Goal: Find specific page/section: Find specific page/section

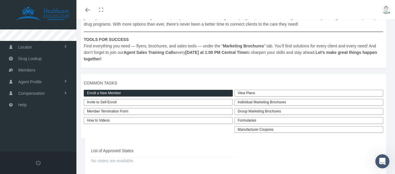
scroll to position [132, 0]
click at [246, 118] on div "Formularies" at bounding box center [309, 120] width 149 height 7
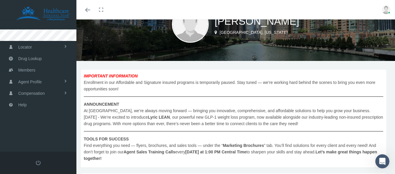
scroll to position [0, 0]
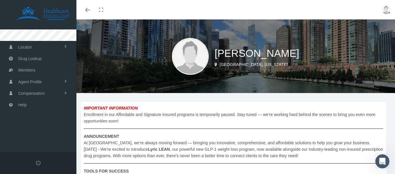
click at [116, 56] on div "Matthew Mclain Chicago, Illinois" at bounding box center [235, 56] width 319 height 74
click at [25, 71] on span "Members" at bounding box center [26, 69] width 17 height 11
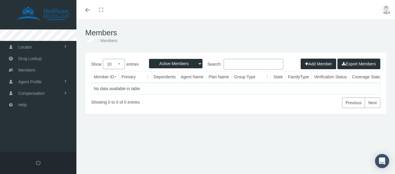
click at [371, 104] on link "Next" at bounding box center [373, 102] width 16 height 11
click at [29, 94] on span "Compensation" at bounding box center [31, 93] width 26 height 11
click at [31, 105] on span "Compensation Summary" at bounding box center [39, 106] width 45 height 10
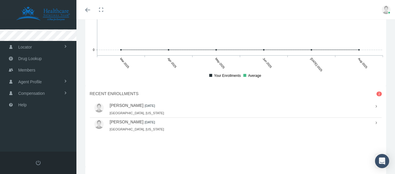
scroll to position [449, 0]
click at [376, 106] on icon at bounding box center [376, 105] width 1 height 6
click at [133, 105] on link "SIMONE LEONARD" at bounding box center [127, 104] width 34 height 5
click at [130, 119] on link "DALE SWANSON" at bounding box center [127, 121] width 34 height 5
click at [128, 104] on link "SIMONE LEONARD" at bounding box center [127, 104] width 34 height 5
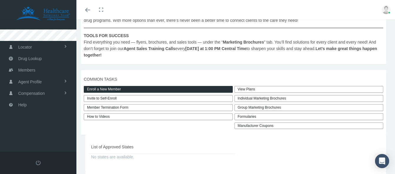
scroll to position [140, 0]
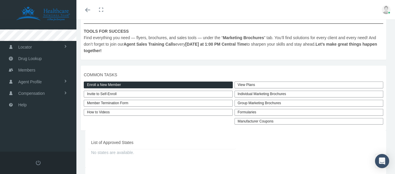
click at [247, 112] on div "Formularies" at bounding box center [309, 112] width 149 height 7
click at [255, 158] on link "RxBoost" at bounding box center [258, 158] width 44 height 8
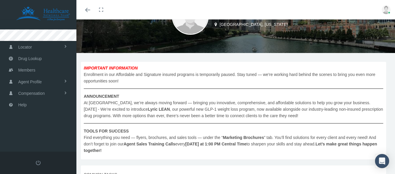
scroll to position [0, 0]
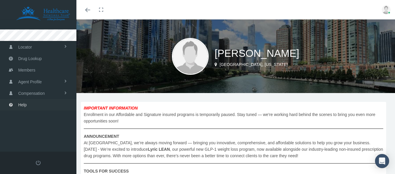
click at [23, 105] on span "Help" at bounding box center [22, 104] width 9 height 11
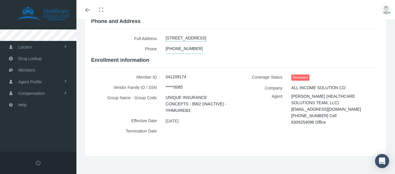
scroll to position [118, 0]
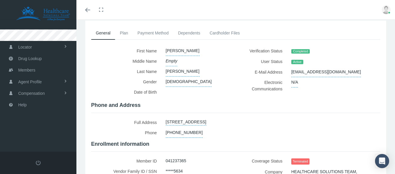
scroll to position [32, 0]
